Goal: Information Seeking & Learning: Learn about a topic

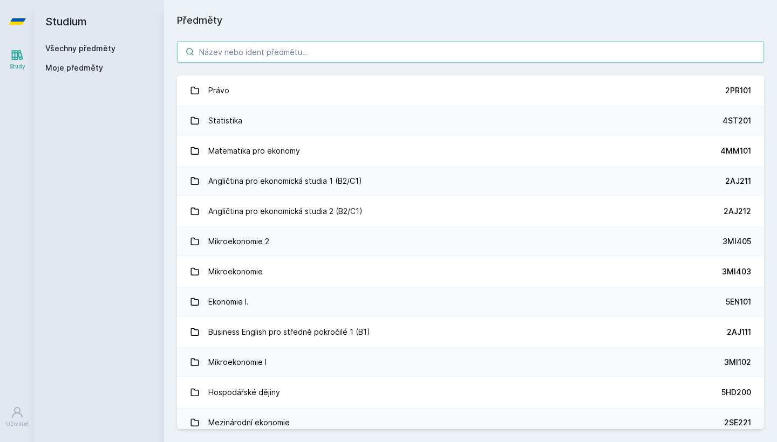
click at [370, 44] on input "search" at bounding box center [470, 52] width 587 height 22
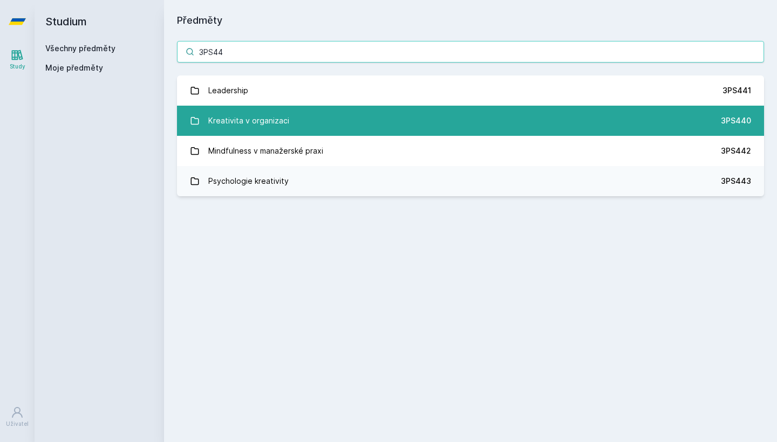
type input "3PS44"
click at [347, 126] on link "Kreativita v organizaci 3PS440" at bounding box center [470, 121] width 587 height 30
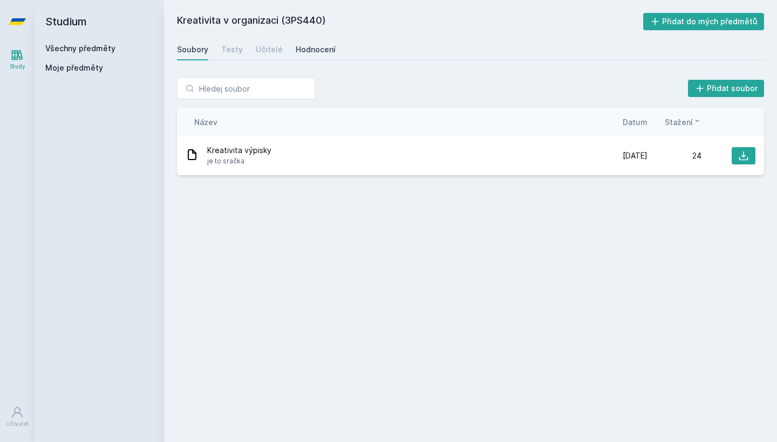
click at [305, 57] on link "Hodnocení" at bounding box center [316, 50] width 40 height 22
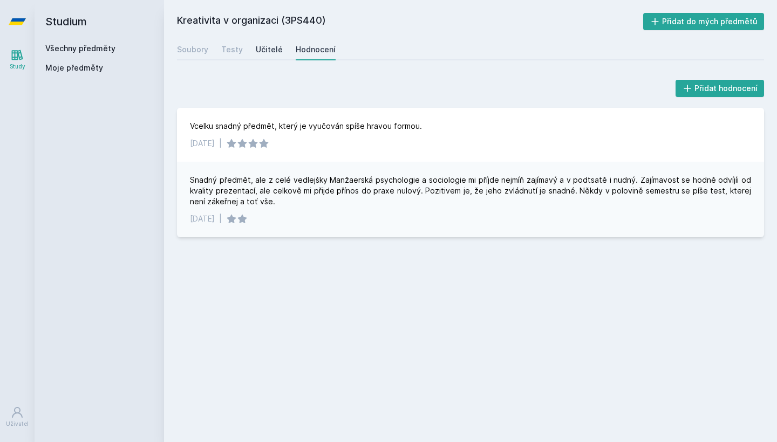
click at [264, 48] on div "Učitelé" at bounding box center [269, 49] width 27 height 11
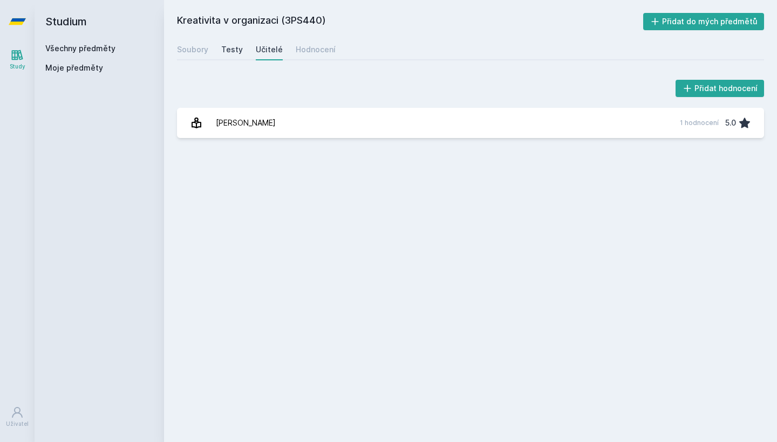
click at [226, 48] on div "Testy" at bounding box center [232, 49] width 22 height 11
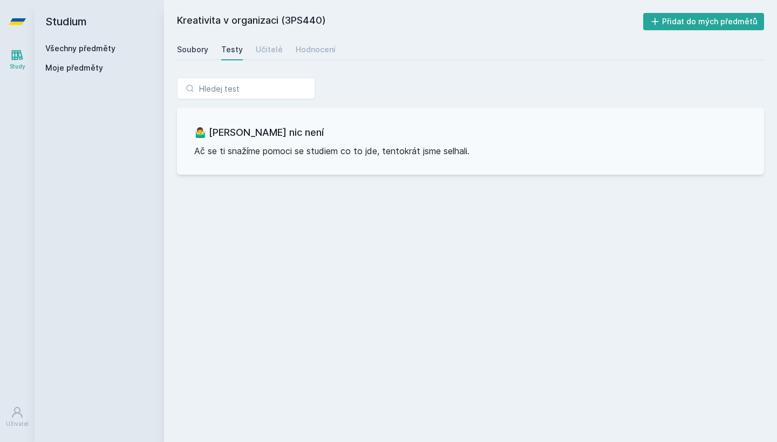
click at [184, 51] on div "Soubory" at bounding box center [192, 49] width 31 height 11
